Goal: Task Accomplishment & Management: Manage account settings

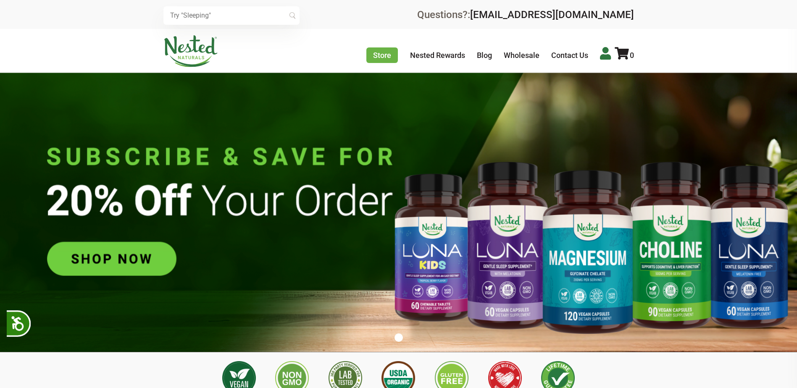
click at [606, 56] on icon at bounding box center [605, 53] width 11 height 13
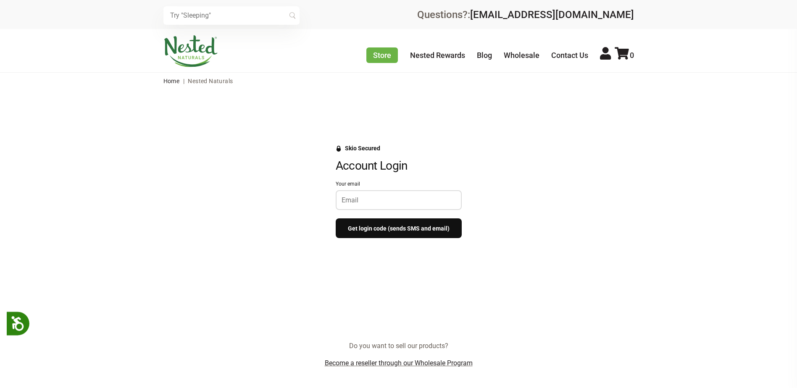
click at [375, 203] on input "Your email" at bounding box center [398, 200] width 114 height 8
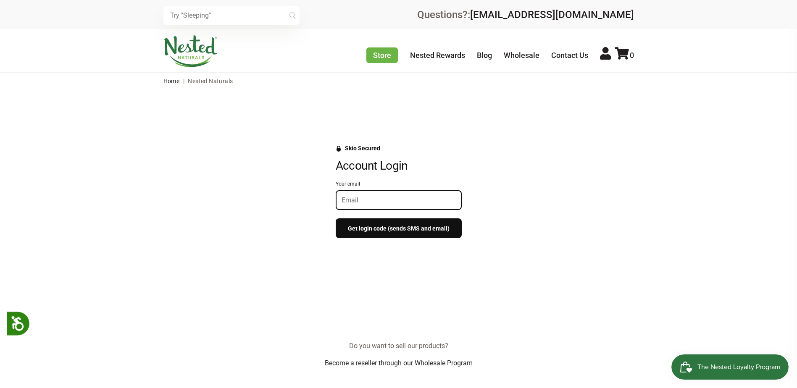
type input "srilan_s_maranan@yahoo.com"
click at [373, 231] on button "Get login code (sends SMS and email)" at bounding box center [399, 228] width 126 height 20
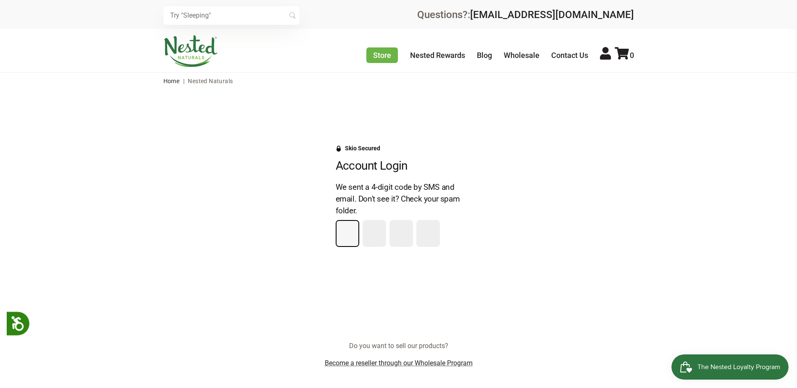
type input "2"
type input "3"
type input "0"
type input "6"
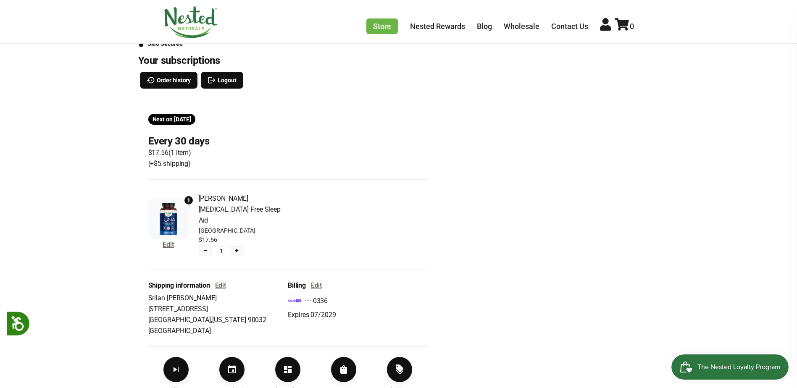
scroll to position [168, 0]
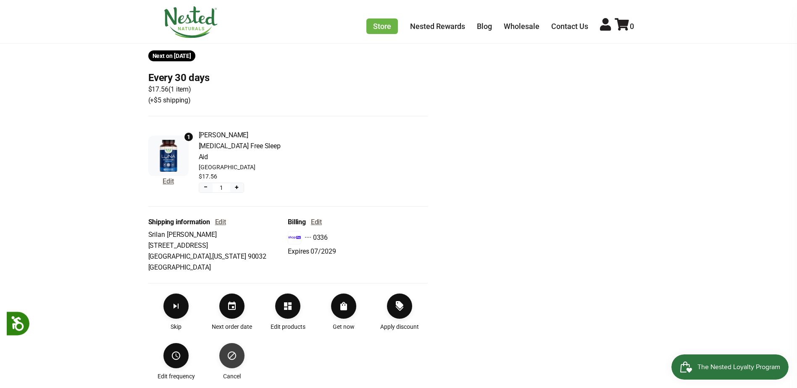
click at [233, 351] on icon "Cancel" at bounding box center [232, 356] width 10 height 10
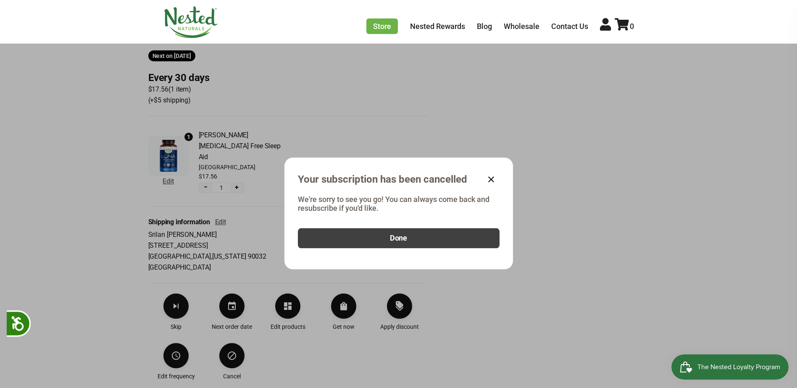
click at [385, 241] on button "Done" at bounding box center [399, 238] width 202 height 20
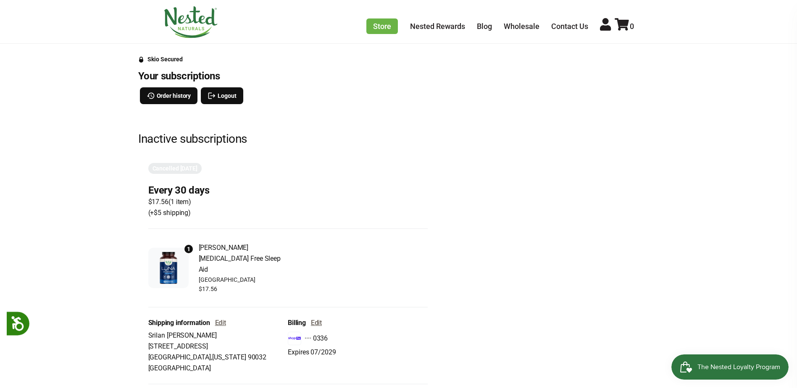
scroll to position [0, 0]
